Goal: Task Accomplishment & Management: Manage account settings

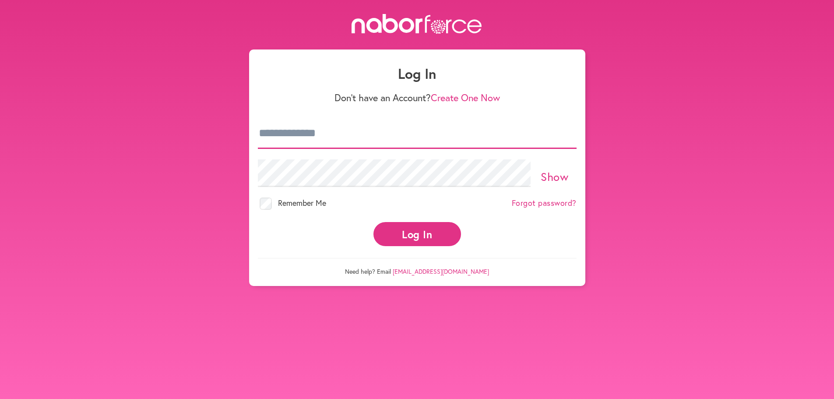
type input "**********"
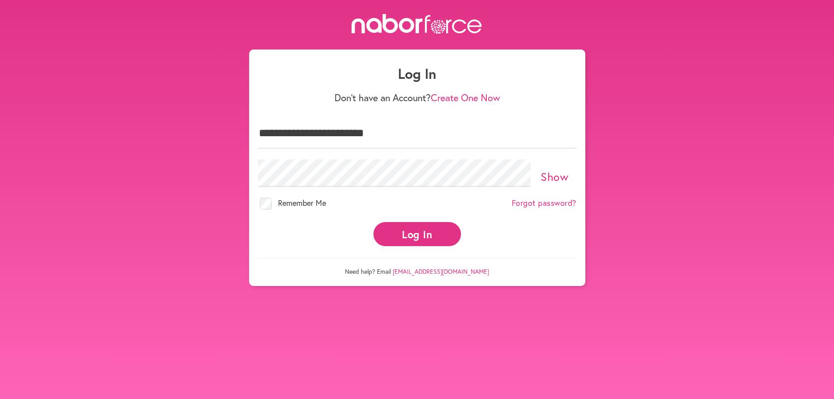
click at [417, 222] on button "Log In" at bounding box center [417, 234] width 88 height 24
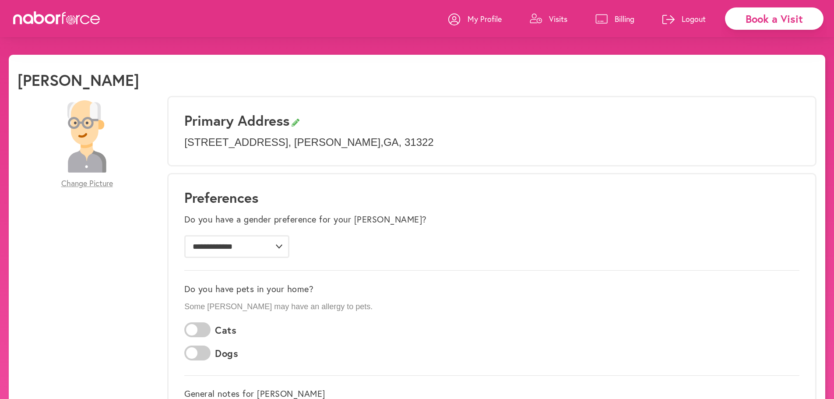
click at [606, 19] on icon at bounding box center [601, 19] width 12 height 10
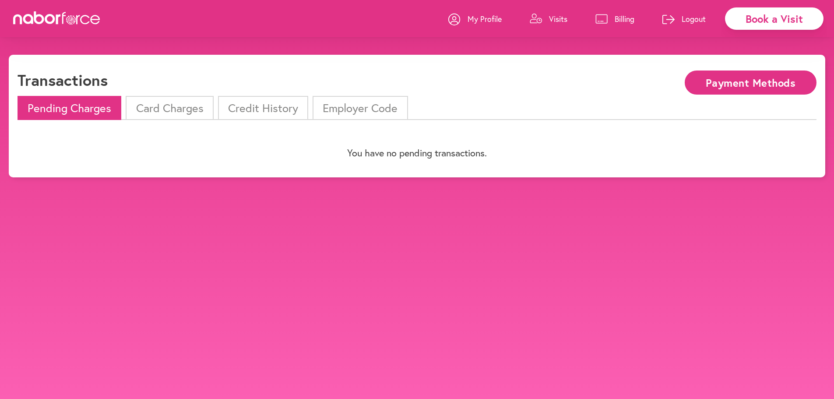
click at [130, 102] on li "Card Charges" at bounding box center [170, 108] width 88 height 24
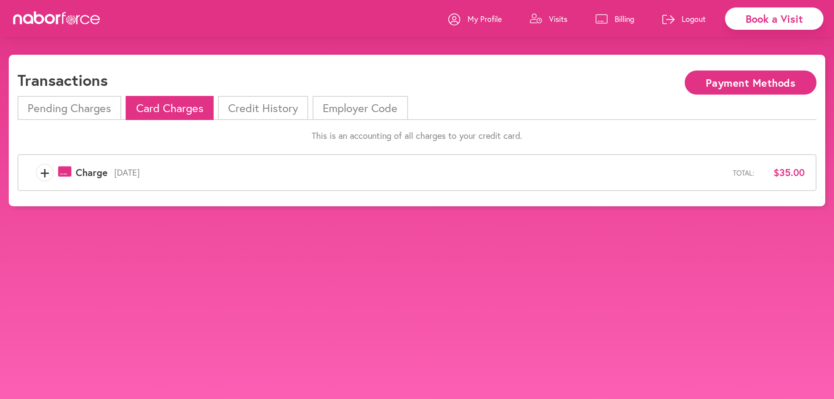
click at [263, 106] on li "Credit History" at bounding box center [263, 108] width 90 height 24
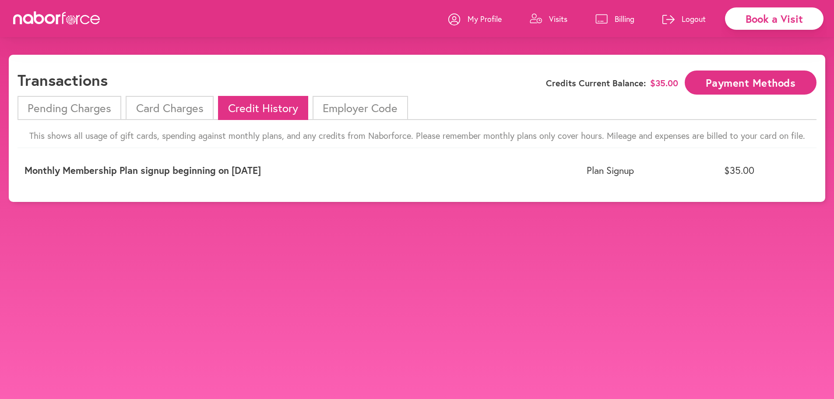
click at [365, 113] on li "Employer Code" at bounding box center [360, 108] width 95 height 24
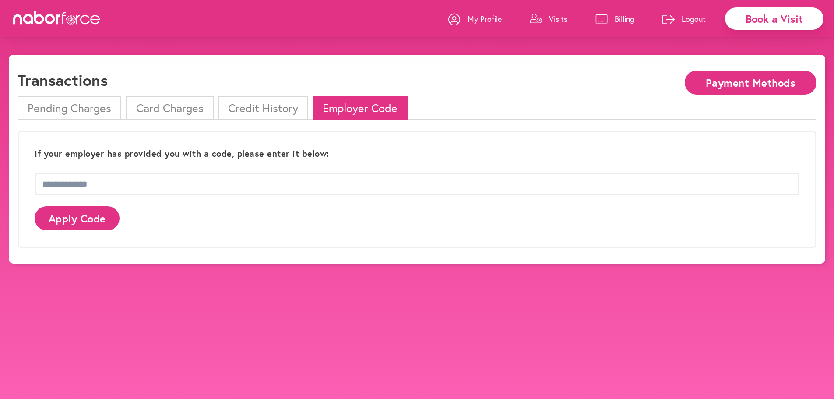
click at [249, 107] on li "Credit History" at bounding box center [263, 108] width 90 height 24
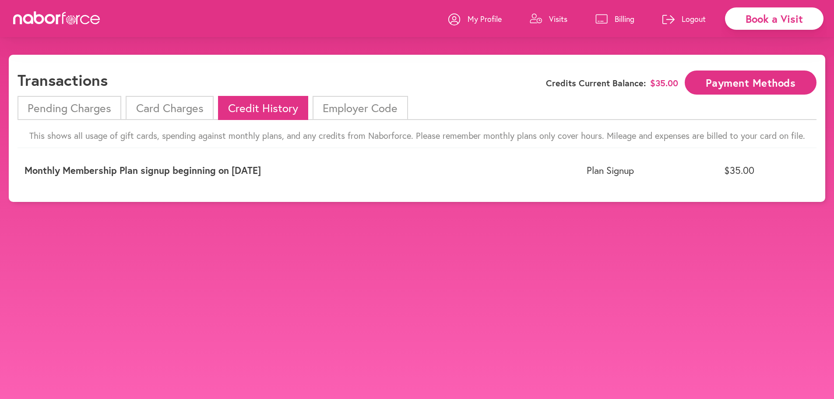
click at [177, 101] on li "Card Charges" at bounding box center [170, 108] width 88 height 24
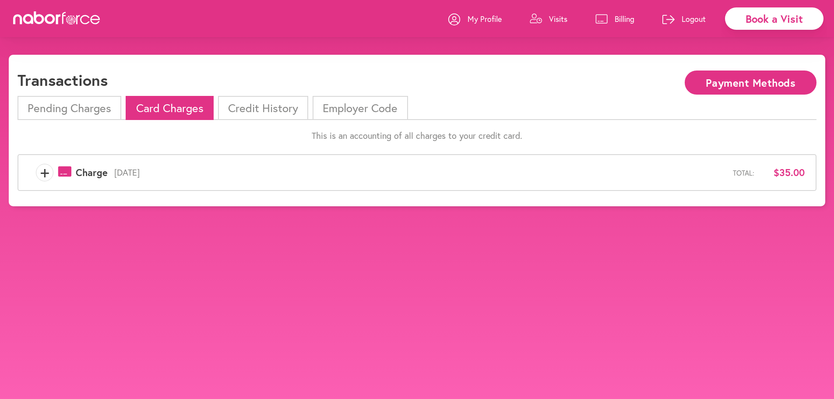
click at [40, 176] on span "+" at bounding box center [44, 173] width 17 height 18
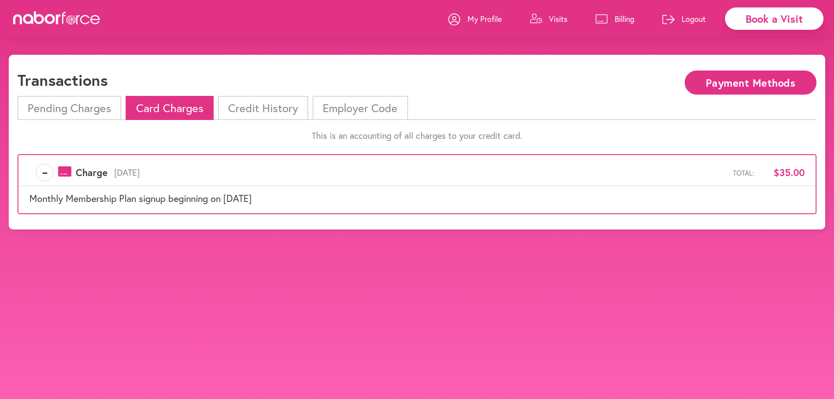
click at [45, 99] on li "Pending Charges" at bounding box center [70, 108] width 104 height 24
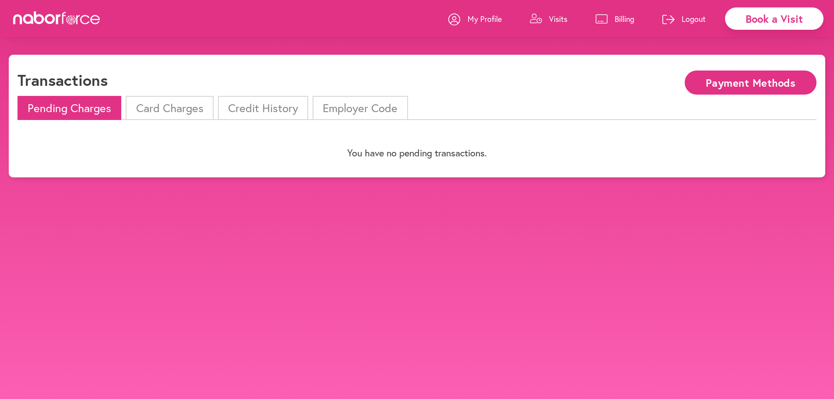
click at [615, 19] on p "Billing" at bounding box center [625, 19] width 20 height 11
click at [571, 18] on div "My Profile Visits Billing Logout" at bounding box center [581, 18] width 266 height 37
click at [701, 82] on button "Payment Methods" at bounding box center [751, 82] width 132 height 24
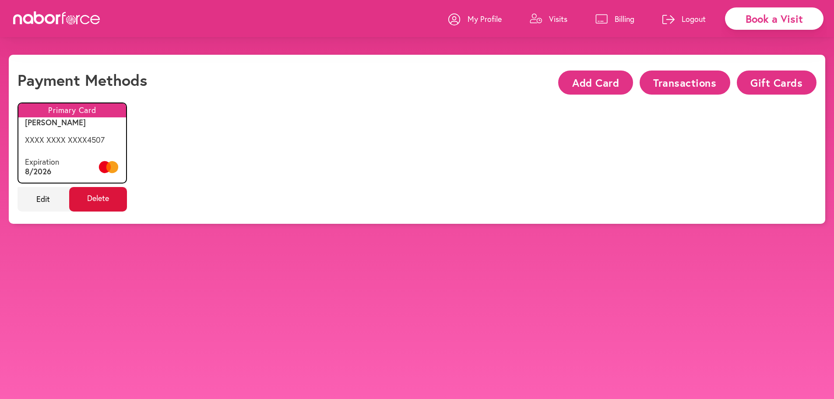
click at [95, 200] on span "Delete" at bounding box center [98, 199] width 58 height 25
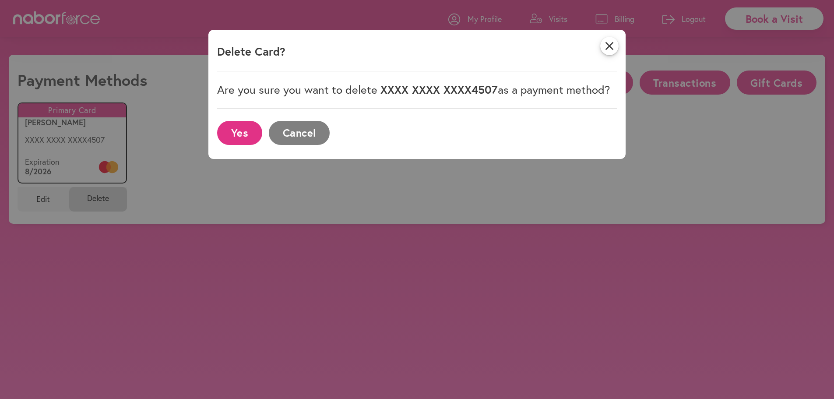
click at [239, 135] on button "Yes" at bounding box center [239, 133] width 45 height 24
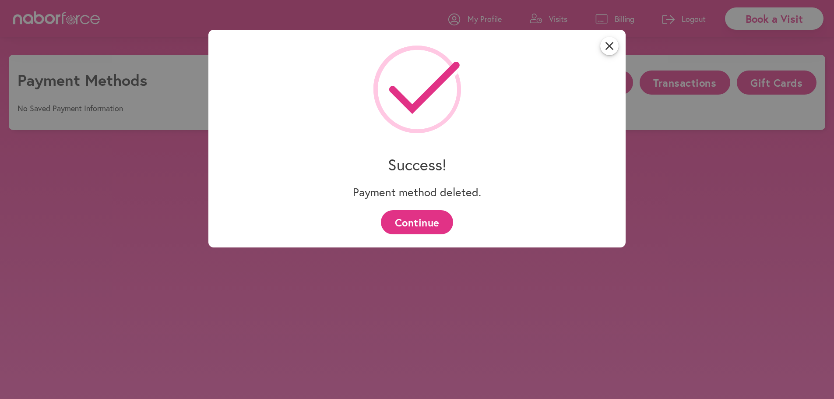
click at [407, 224] on button "Continue" at bounding box center [417, 222] width 72 height 24
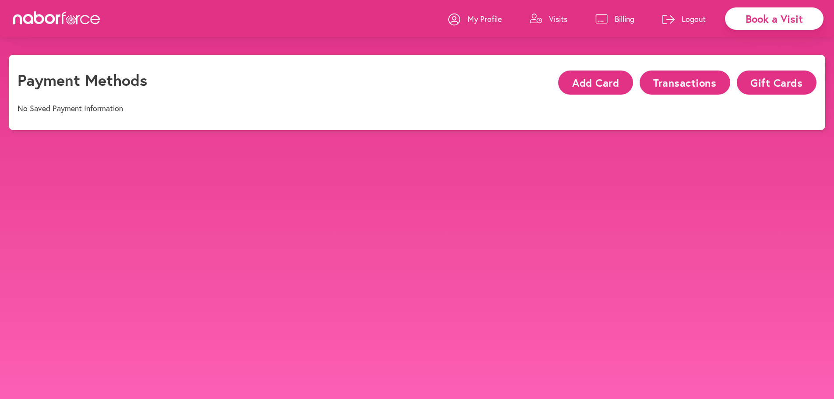
click at [619, 18] on p "Billing" at bounding box center [625, 19] width 20 height 11
click at [560, 22] on p "Visits" at bounding box center [558, 19] width 18 height 11
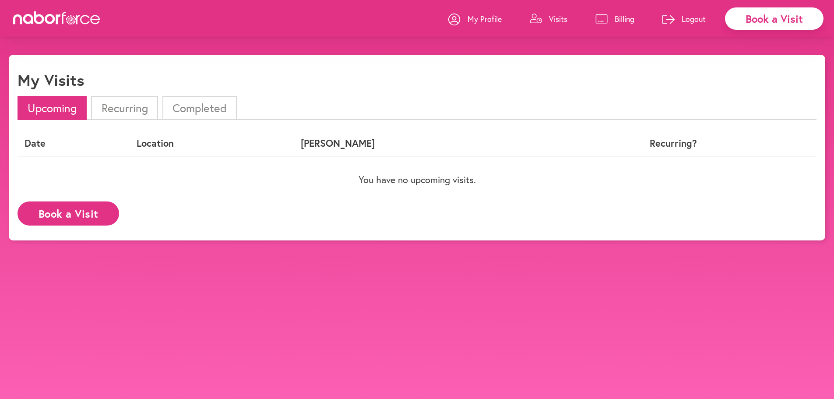
click at [478, 15] on p "My Profile" at bounding box center [485, 19] width 34 height 11
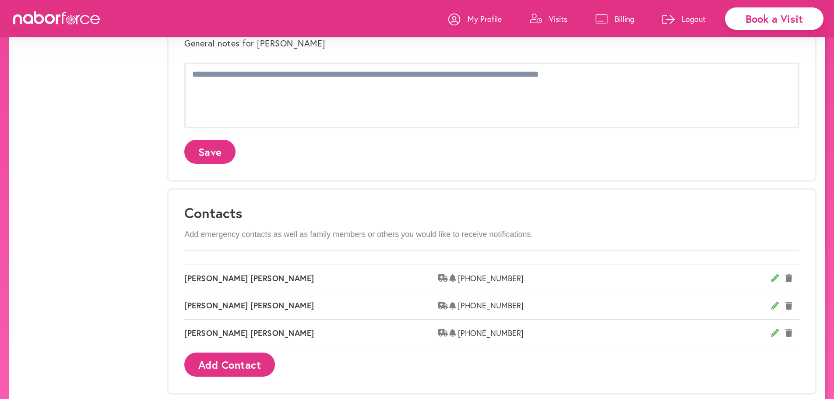
scroll to position [508, 0]
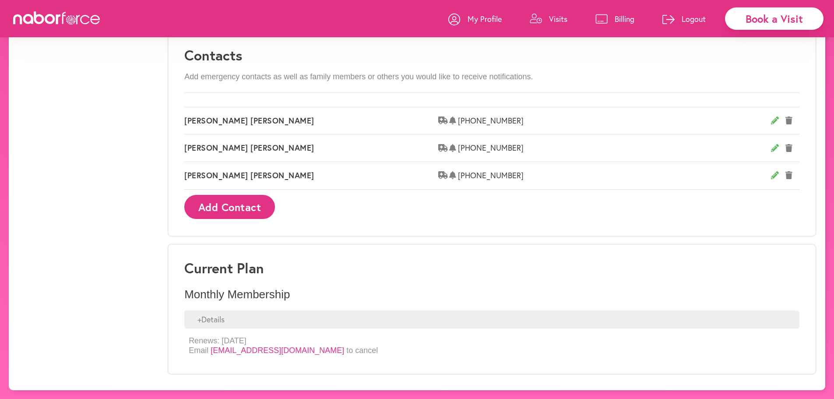
click at [199, 317] on div "+ Details" at bounding box center [491, 319] width 615 height 18
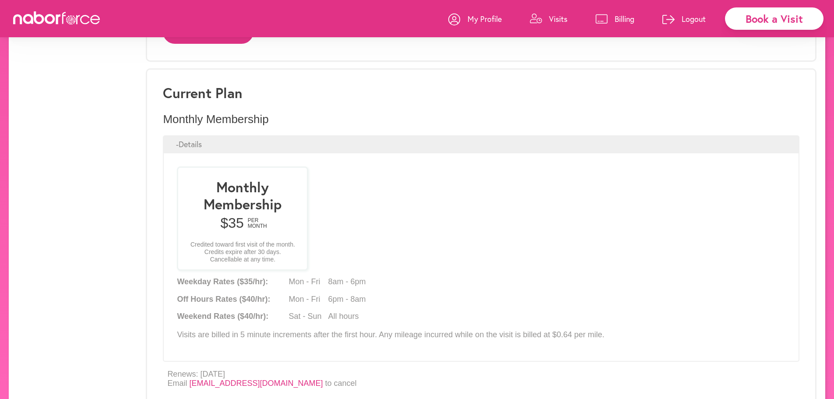
scroll to position [716, 0]
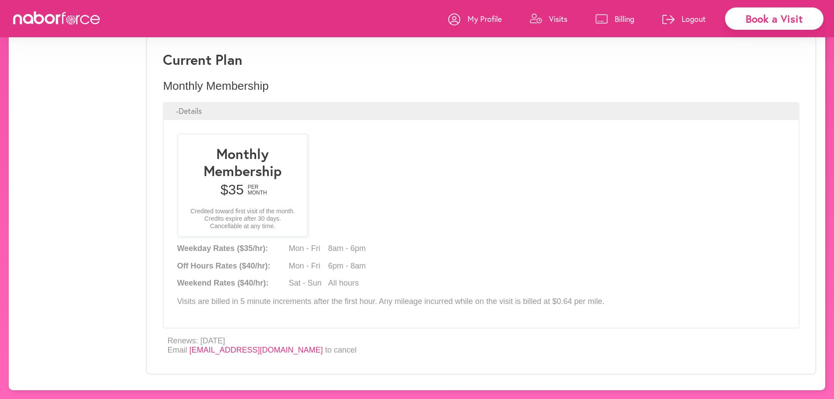
click at [257, 165] on h3 "Monthly Membership" at bounding box center [243, 162] width 116 height 34
click at [176, 108] on div "- Details" at bounding box center [481, 111] width 637 height 18
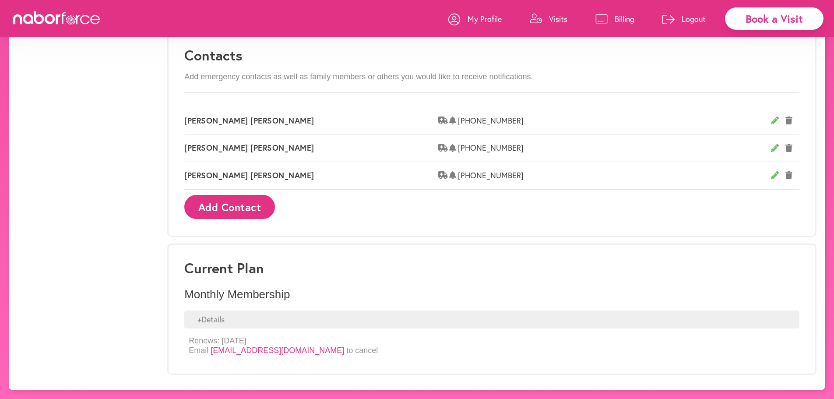
click at [272, 348] on link "[EMAIL_ADDRESS][DOMAIN_NAME]" at bounding box center [278, 350] width 134 height 9
drag, startPoint x: 210, startPoint y: 350, endPoint x: 299, endPoint y: 352, distance: 89.3
click at [299, 352] on p "Renews: 09/17/2025 Email support@naborforce.com to cancel" at bounding box center [283, 345] width 189 height 19
copy link "[EMAIL_ADDRESS][DOMAIN_NAME]"
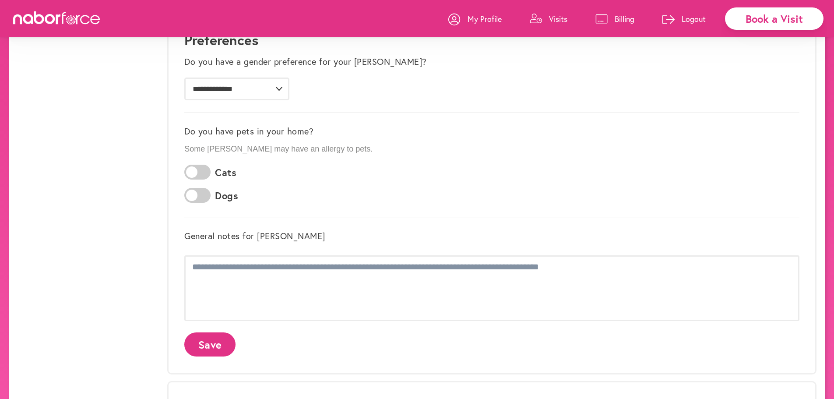
scroll to position [0, 0]
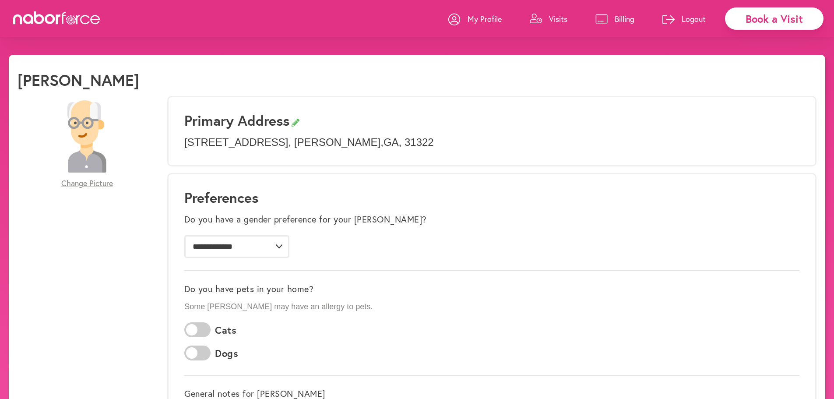
click at [484, 21] on p "My Profile" at bounding box center [485, 19] width 34 height 11
click at [542, 15] on link "Visits" at bounding box center [549, 19] width 38 height 26
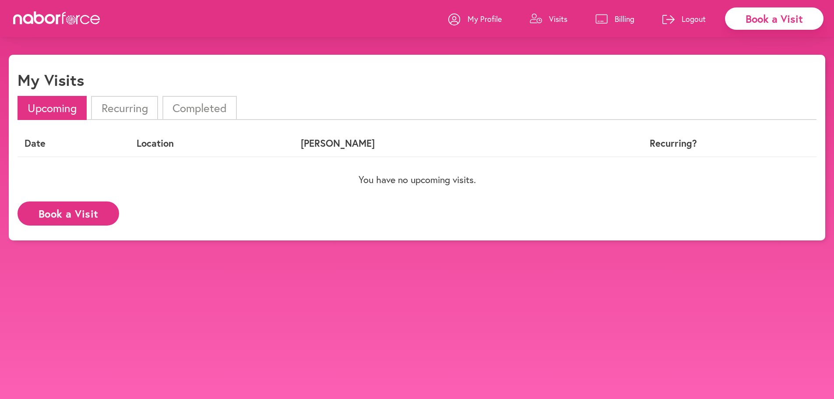
click at [133, 114] on li "Recurring" at bounding box center [124, 108] width 67 height 24
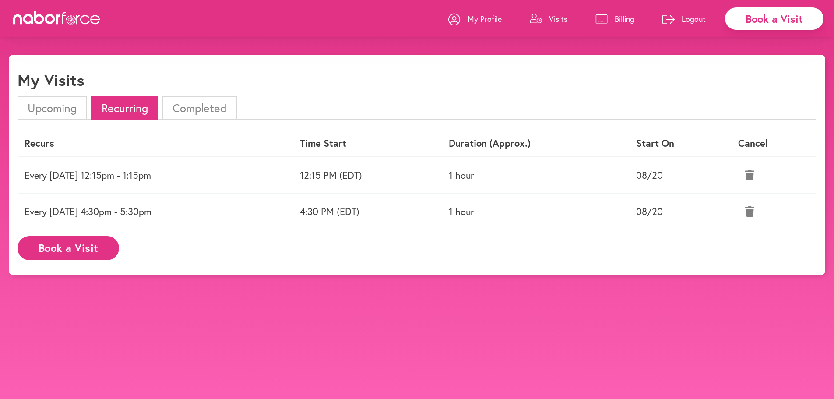
click at [753, 170] on icon at bounding box center [749, 175] width 9 height 11
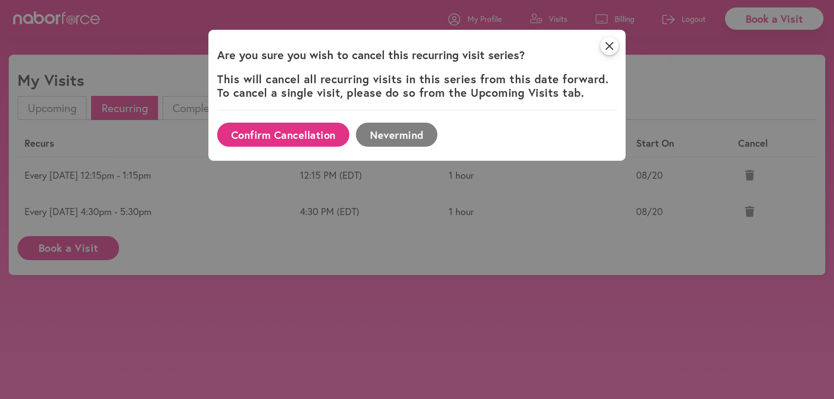
click at [263, 136] on button "Confirm Cancellation" at bounding box center [283, 135] width 132 height 24
click at [623, 51] on div "close Are you sure you wish to cancel this recurring visit series? This will ca…" at bounding box center [416, 95] width 417 height 131
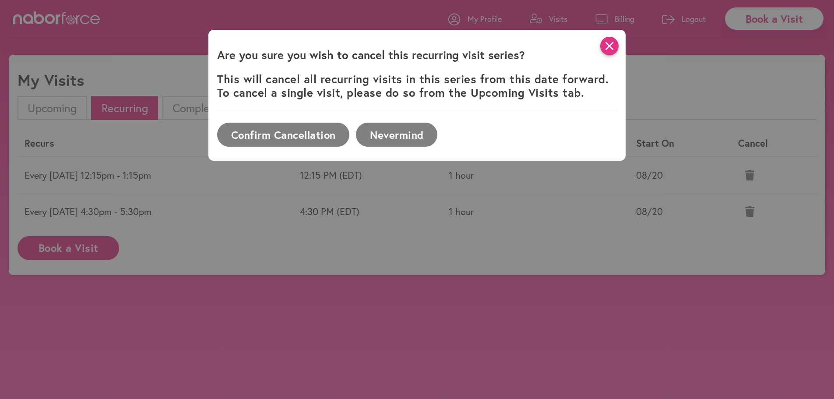
click at [618, 52] on icon "close" at bounding box center [609, 46] width 18 height 18
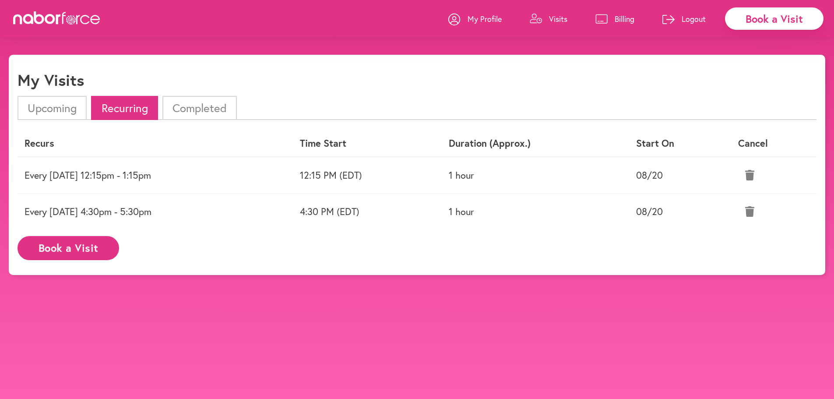
click at [753, 186] on td at bounding box center [773, 175] width 85 height 37
click at [759, 179] on button at bounding box center [749, 175] width 23 height 22
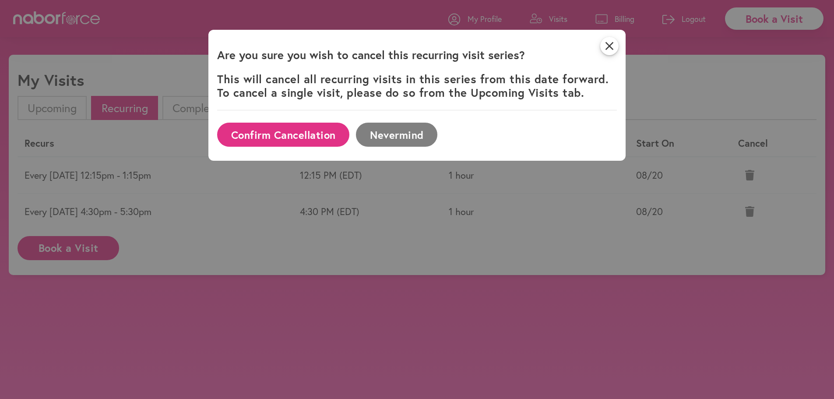
click at [315, 132] on button "Confirm Cancellation" at bounding box center [283, 135] width 132 height 24
click at [208, 262] on div "close Are you sure you wish to cancel this recurring visit series? This will ca…" at bounding box center [417, 199] width 834 height 399
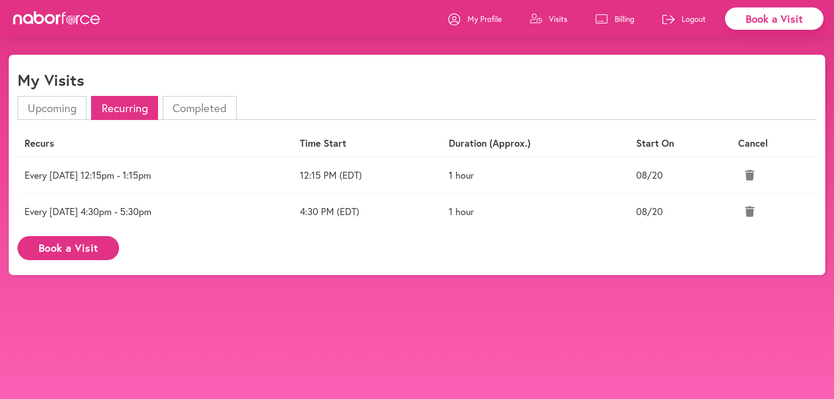
click at [46, 114] on li "Upcoming" at bounding box center [52, 108] width 69 height 24
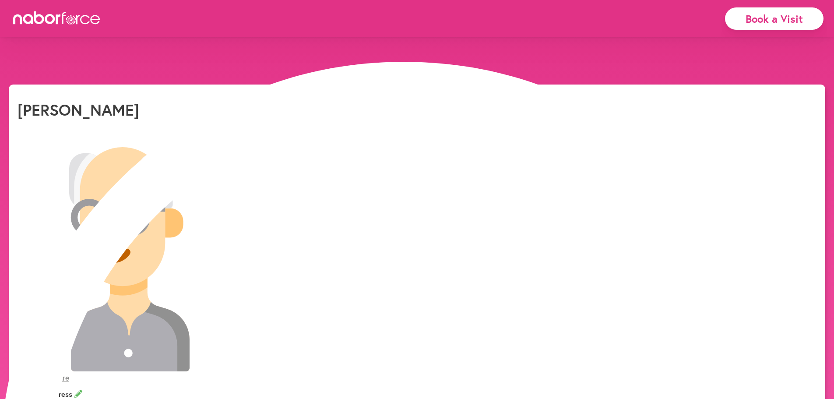
click at [392, 30] on button "Yes" at bounding box center [400, 25] width 17 height 9
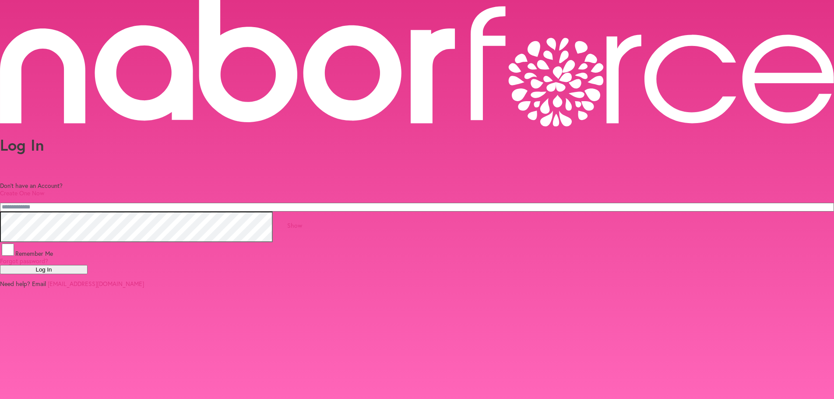
type input "**********"
